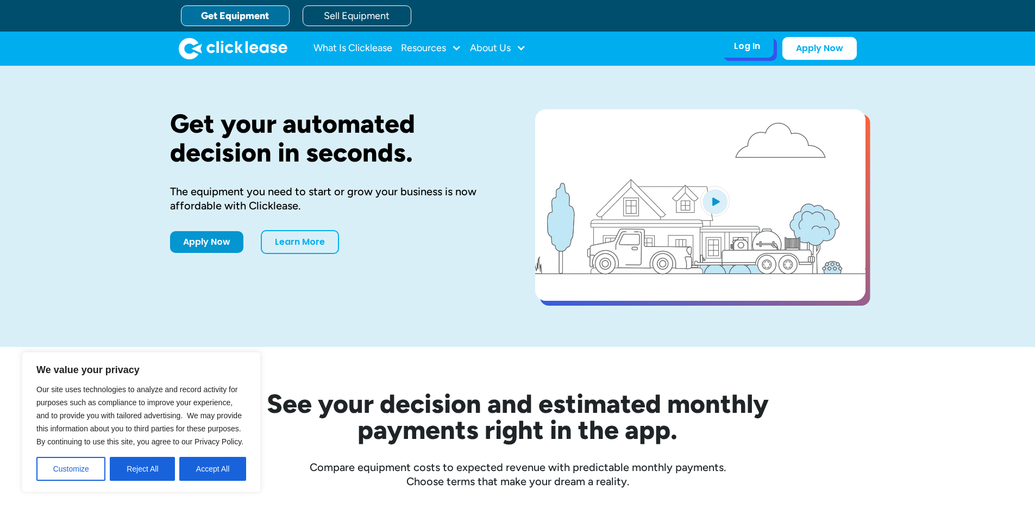
click at [750, 49] on div "Log In" at bounding box center [747, 46] width 26 height 11
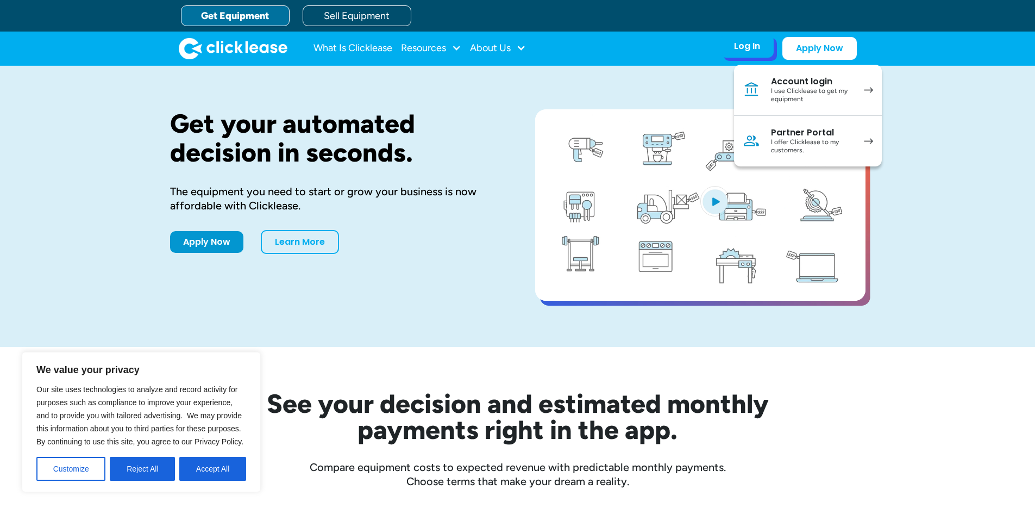
click at [793, 134] on div "Partner Portal" at bounding box center [812, 132] width 82 height 11
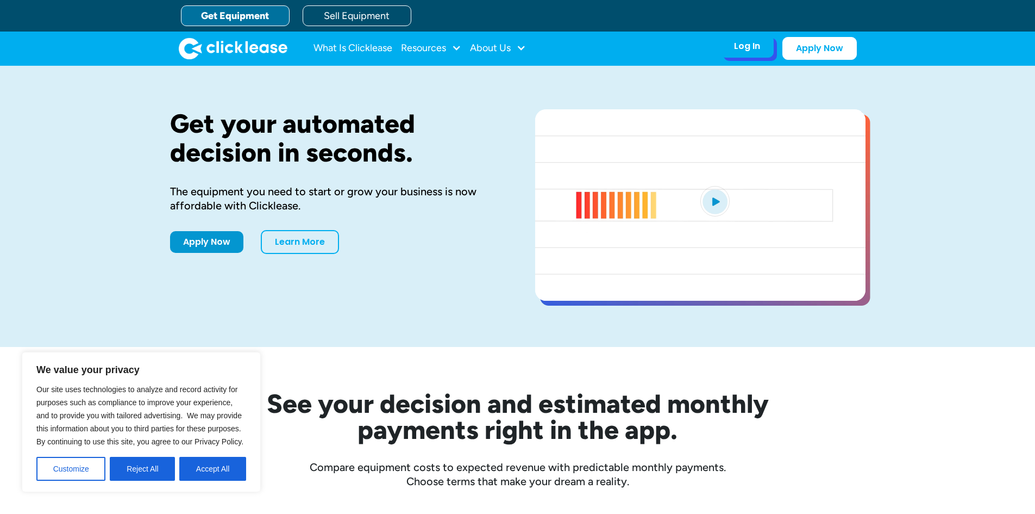
click at [743, 45] on div "Log In" at bounding box center [747, 46] width 26 height 11
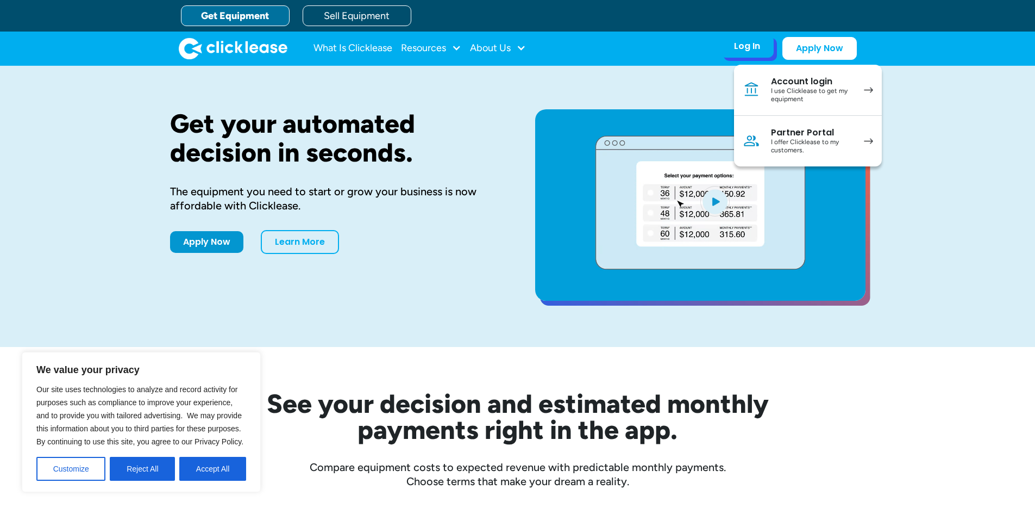
click at [777, 134] on div "Partner Portal" at bounding box center [812, 132] width 82 height 11
